Goal: Navigation & Orientation: Find specific page/section

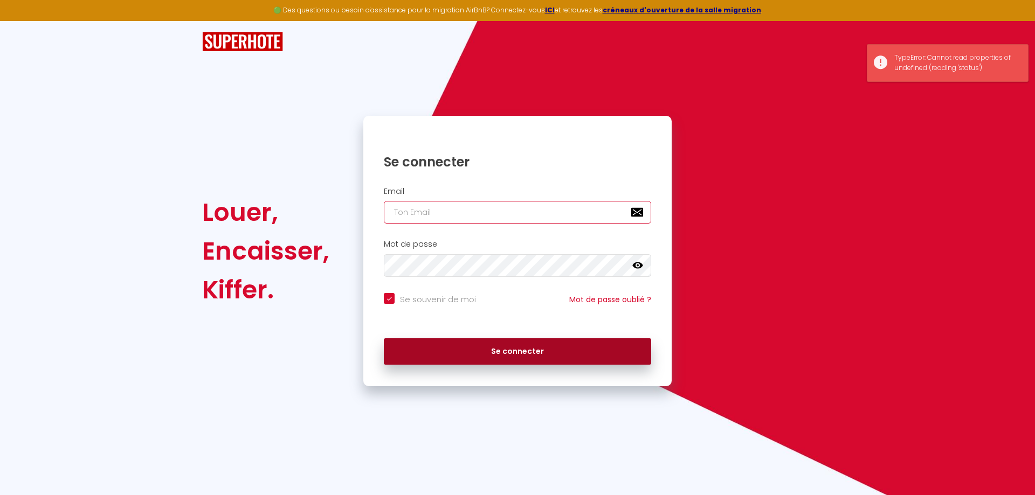
type input "[EMAIL_ADDRESS][DOMAIN_NAME]"
click at [502, 358] on button "Se connecter" at bounding box center [517, 352] width 267 height 27
checkbox input "true"
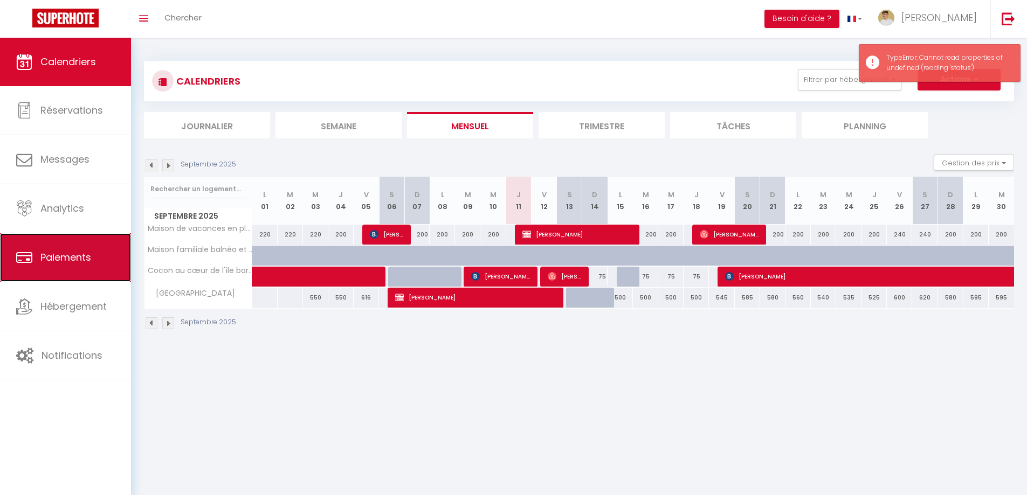
click at [63, 271] on link "Paiements" at bounding box center [65, 257] width 131 height 49
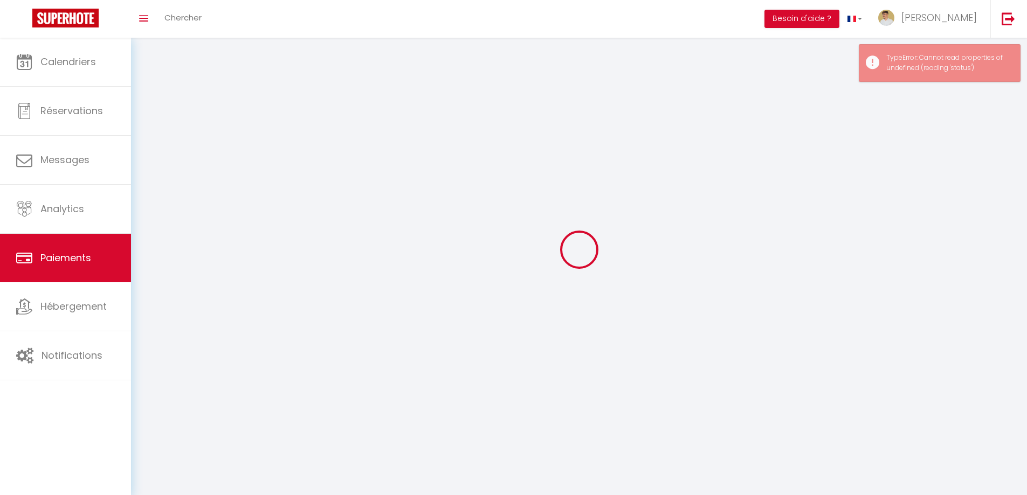
select select "2"
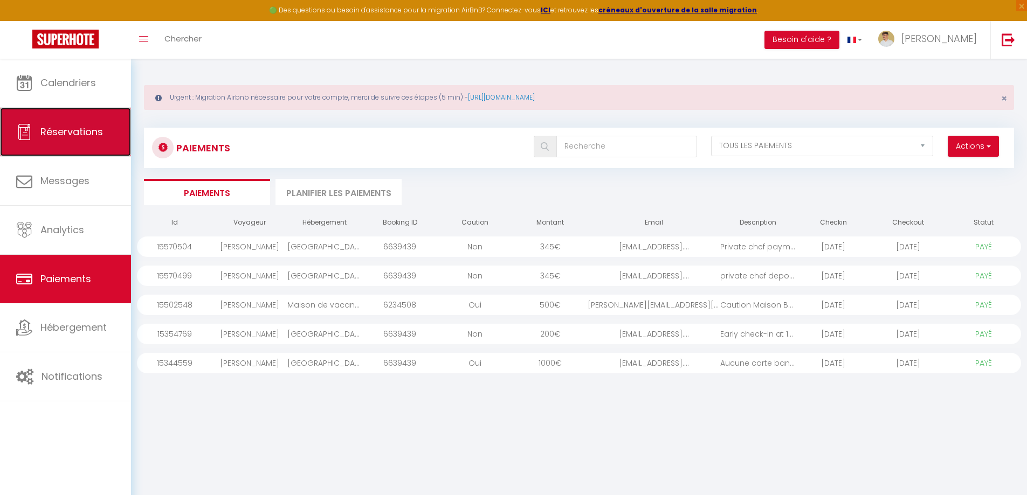
click at [68, 138] on span "Réservations" at bounding box center [71, 131] width 63 height 13
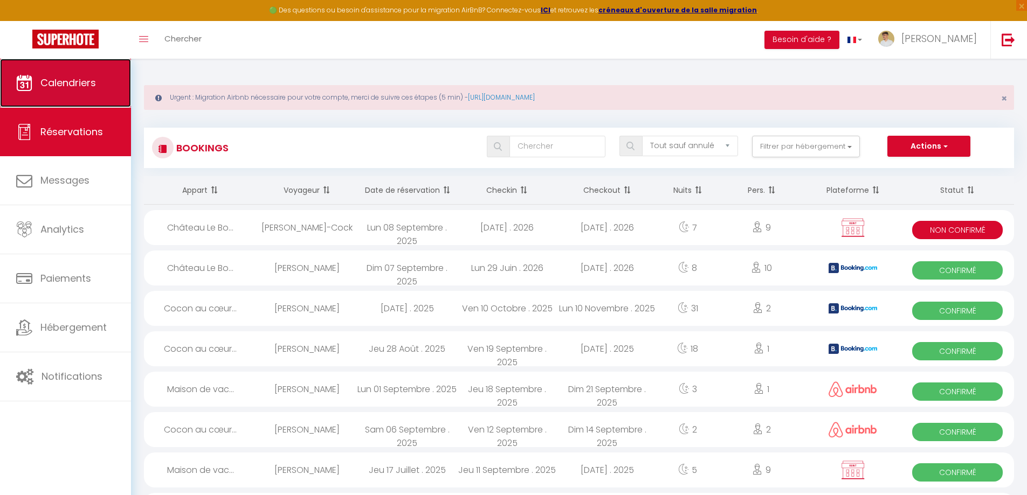
click at [82, 81] on span "Calendriers" at bounding box center [68, 82] width 56 height 13
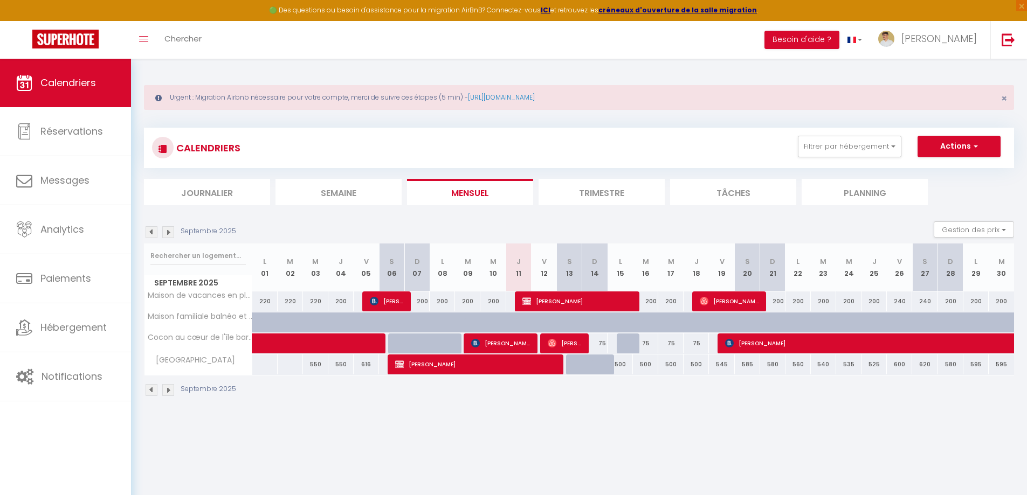
click at [590, 193] on li "Trimestre" at bounding box center [602, 192] width 126 height 26
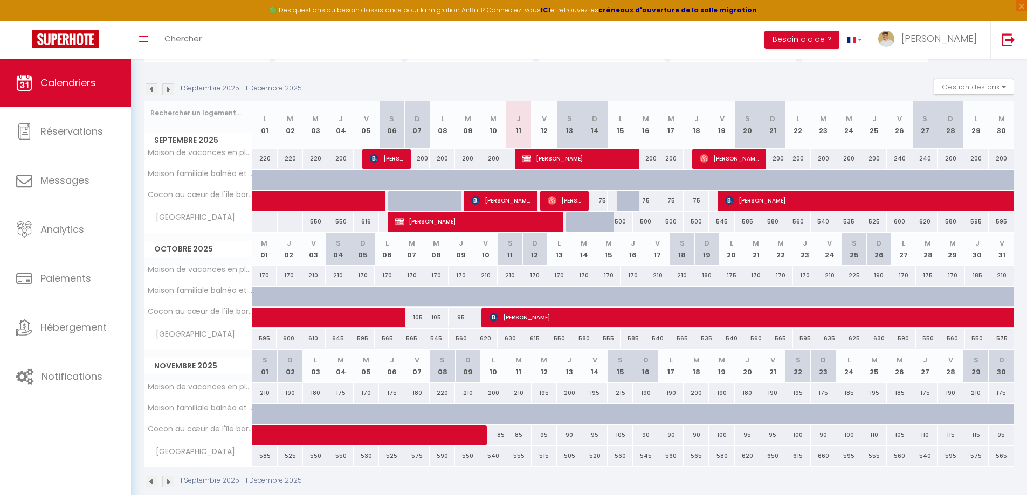
scroll to position [160, 0]
